Goal: Information Seeking & Learning: Learn about a topic

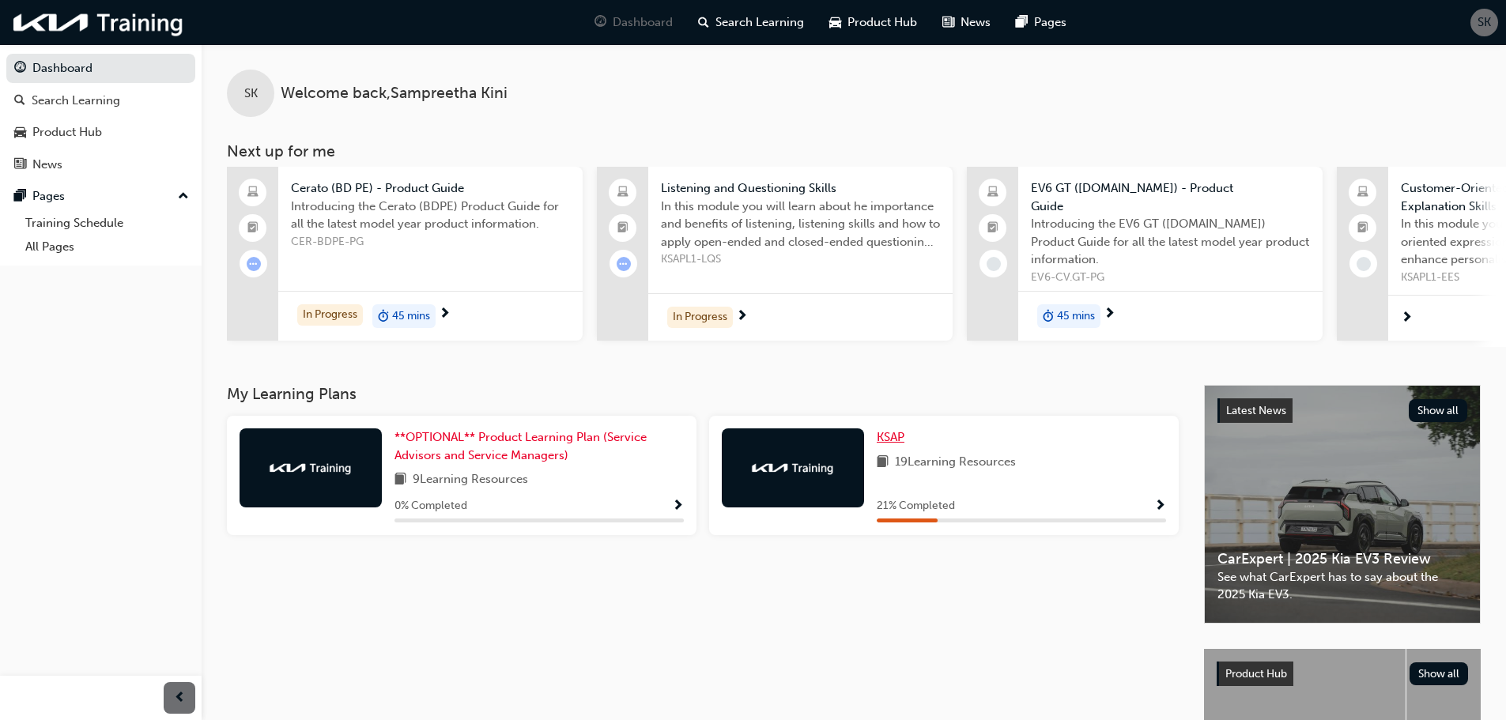
click at [903, 434] on span "KSAP" at bounding box center [891, 437] width 28 height 14
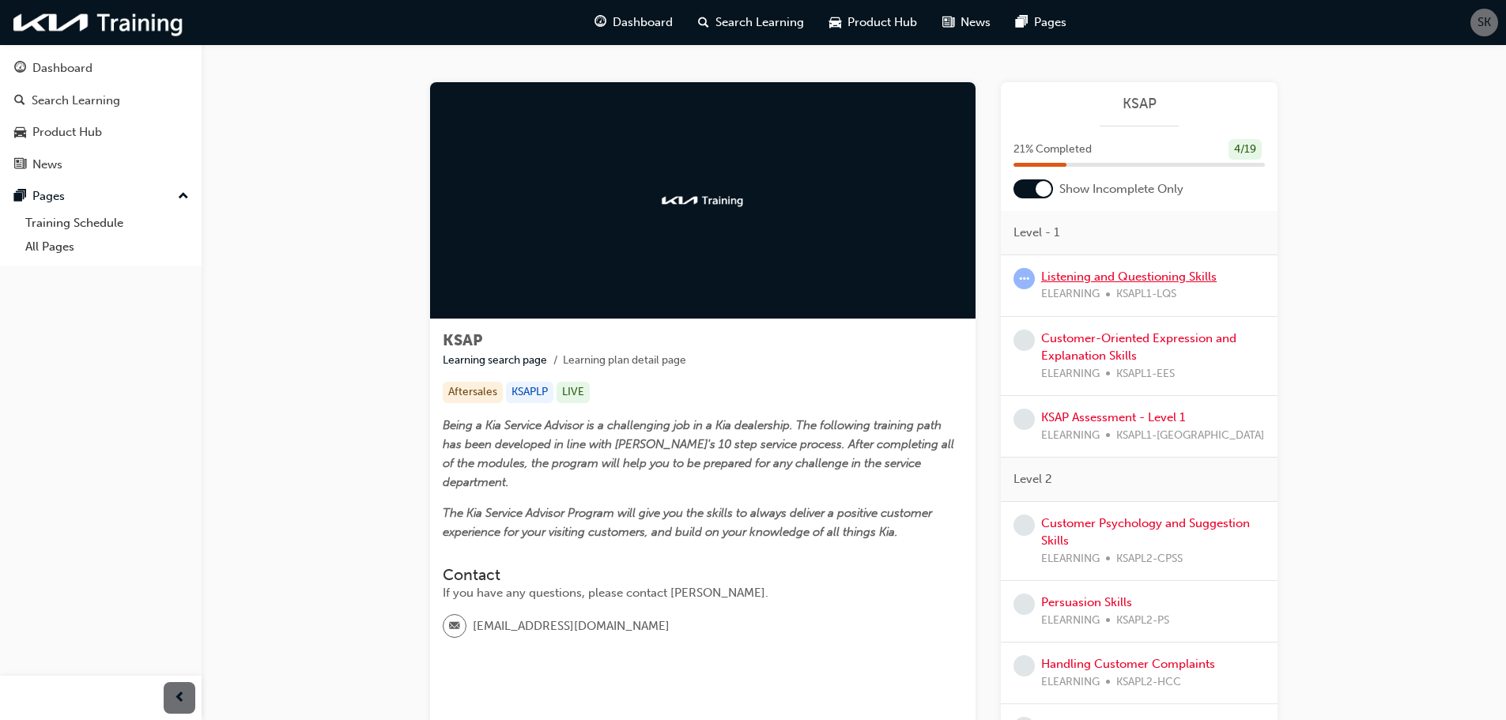
click at [1133, 274] on link "Listening and Questioning Skills" at bounding box center [1129, 277] width 176 height 14
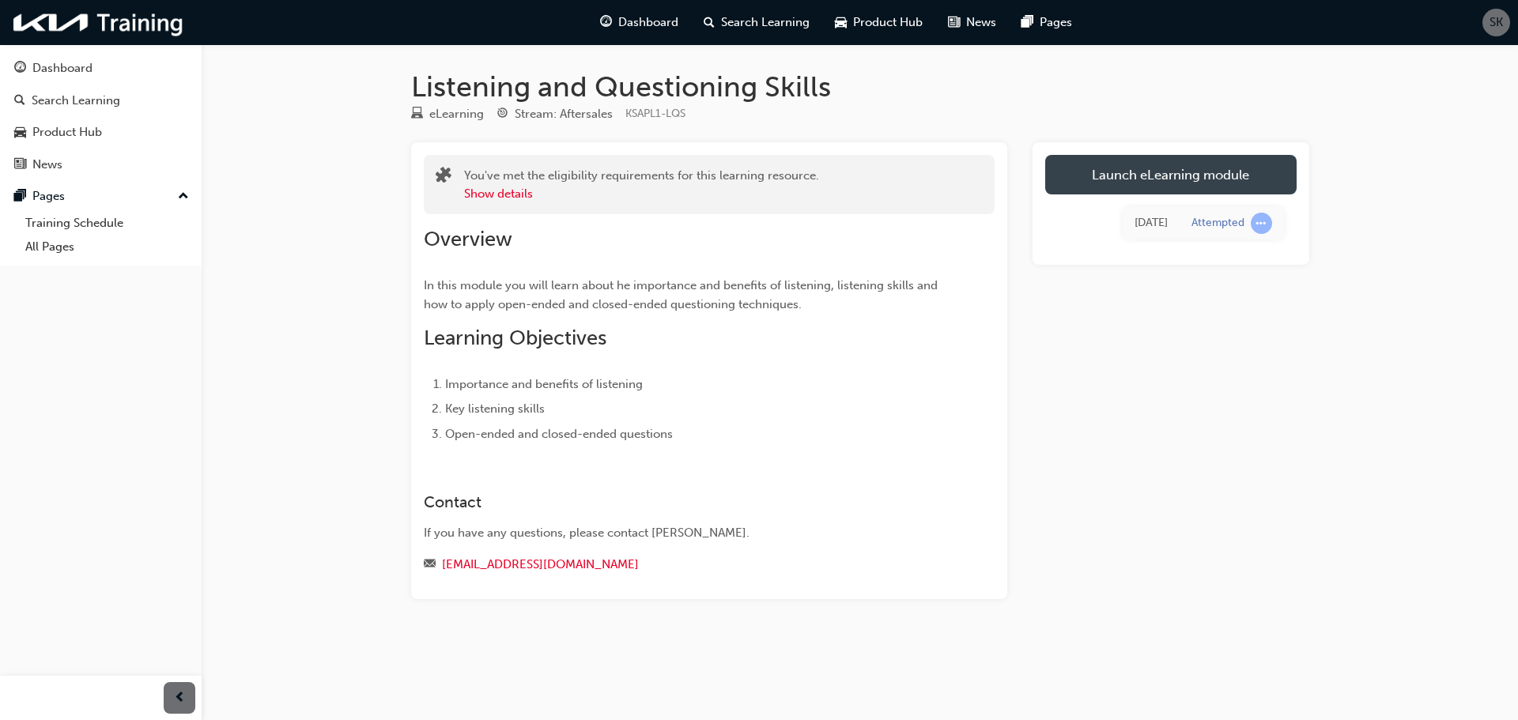
click at [1159, 182] on link "Launch eLearning module" at bounding box center [1170, 175] width 251 height 40
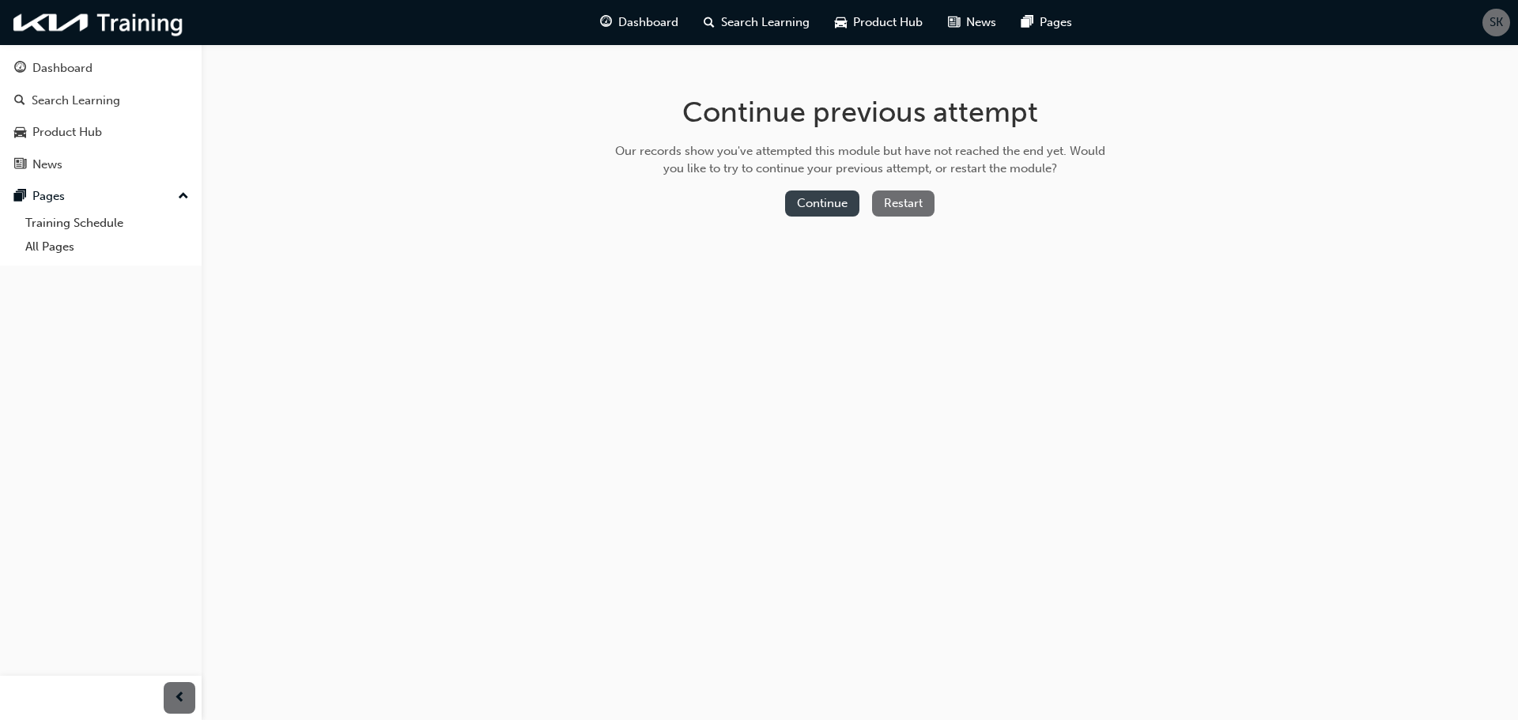
click at [821, 210] on button "Continue" at bounding box center [822, 204] width 74 height 26
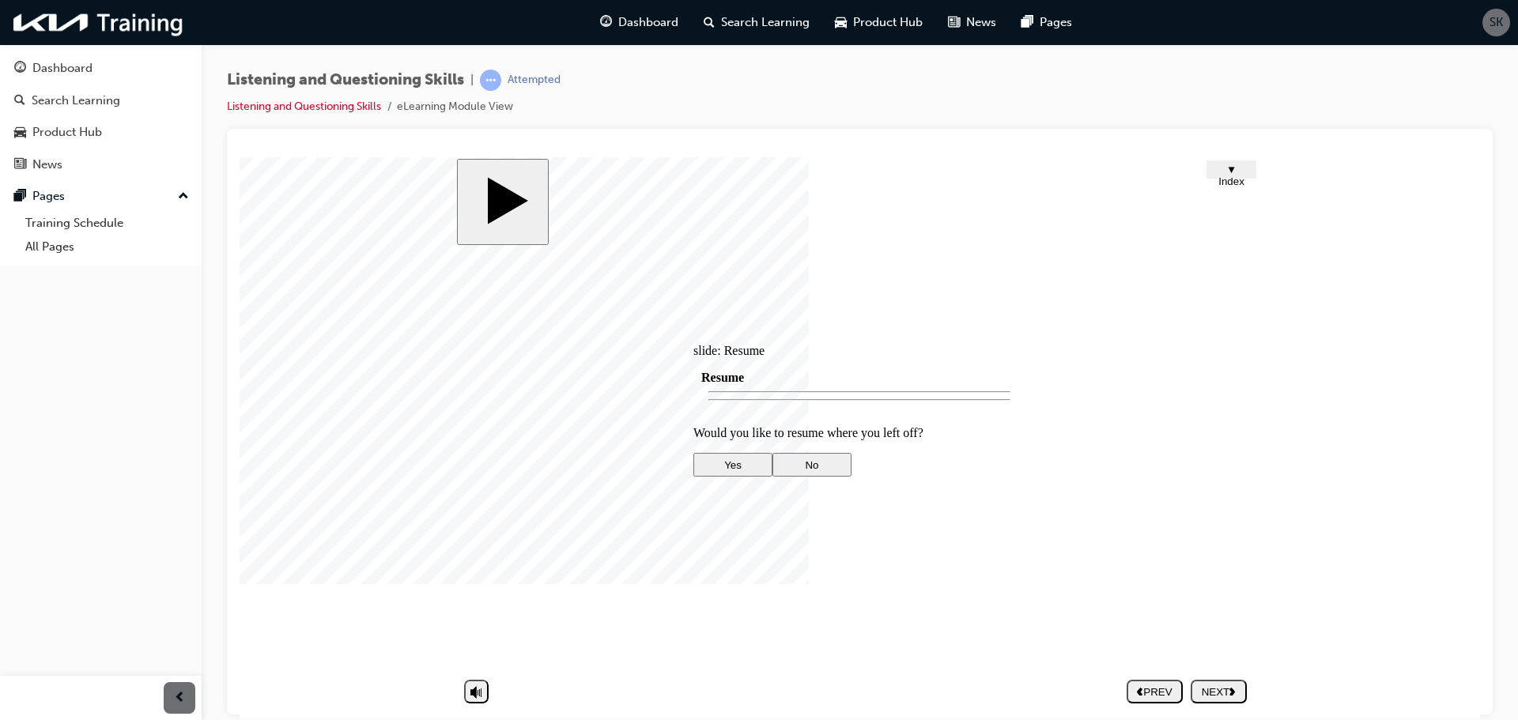
click at [810, 591] on div at bounding box center [859, 591] width 332 height 0
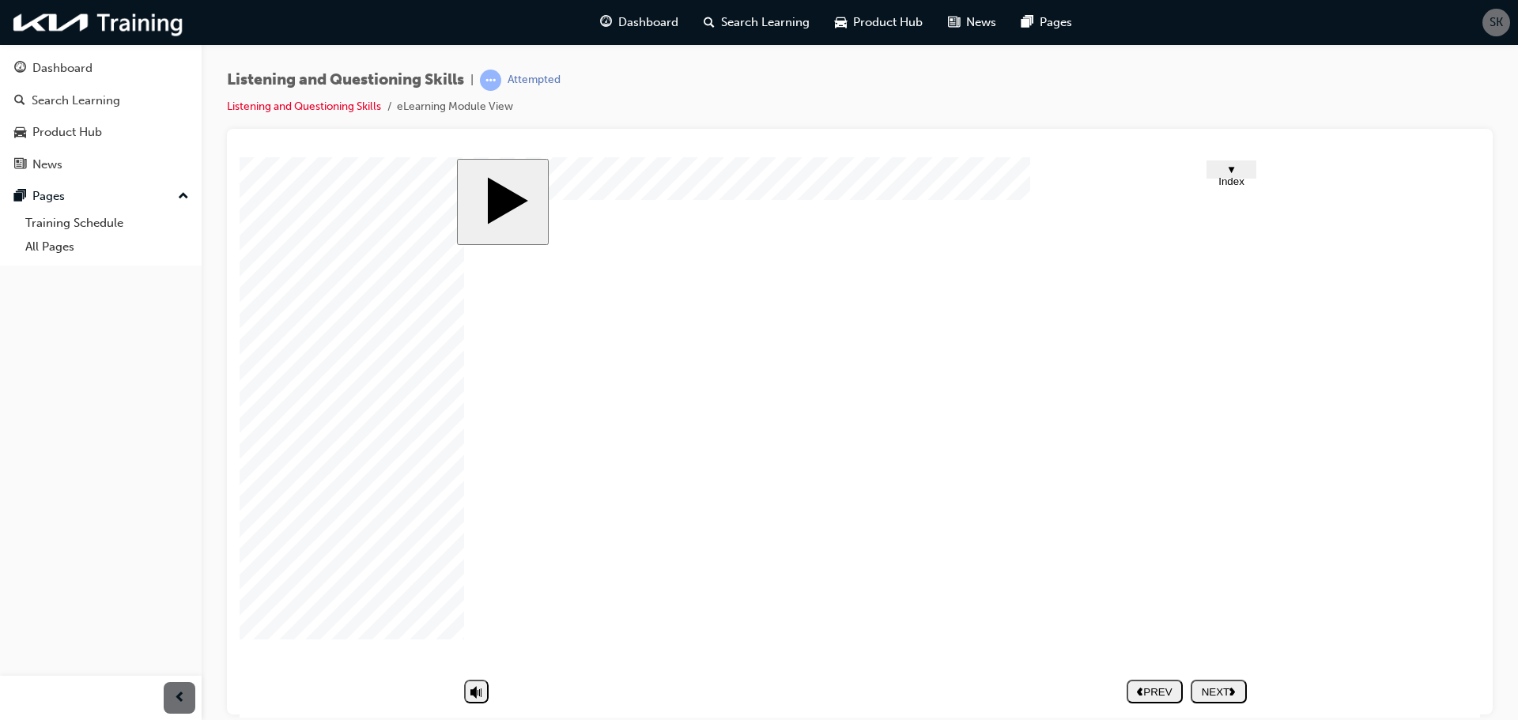
click at [1235, 692] on polygon "next" at bounding box center [1233, 691] width 6 height 8
